Goal: Information Seeking & Learning: Learn about a topic

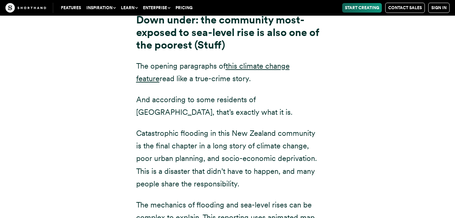
scroll to position [3188, 0]
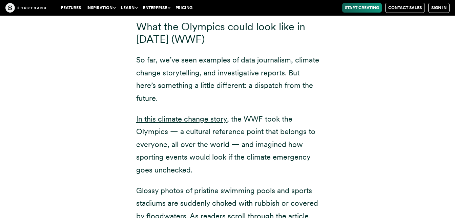
scroll to position [7364, 0]
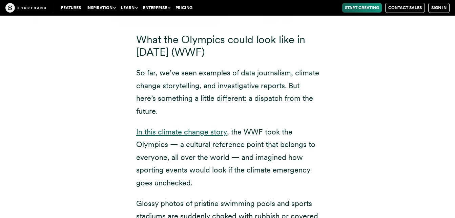
click at [152, 127] on link "In this climate change story" at bounding box center [181, 131] width 91 height 9
